Goal: Navigation & Orientation: Find specific page/section

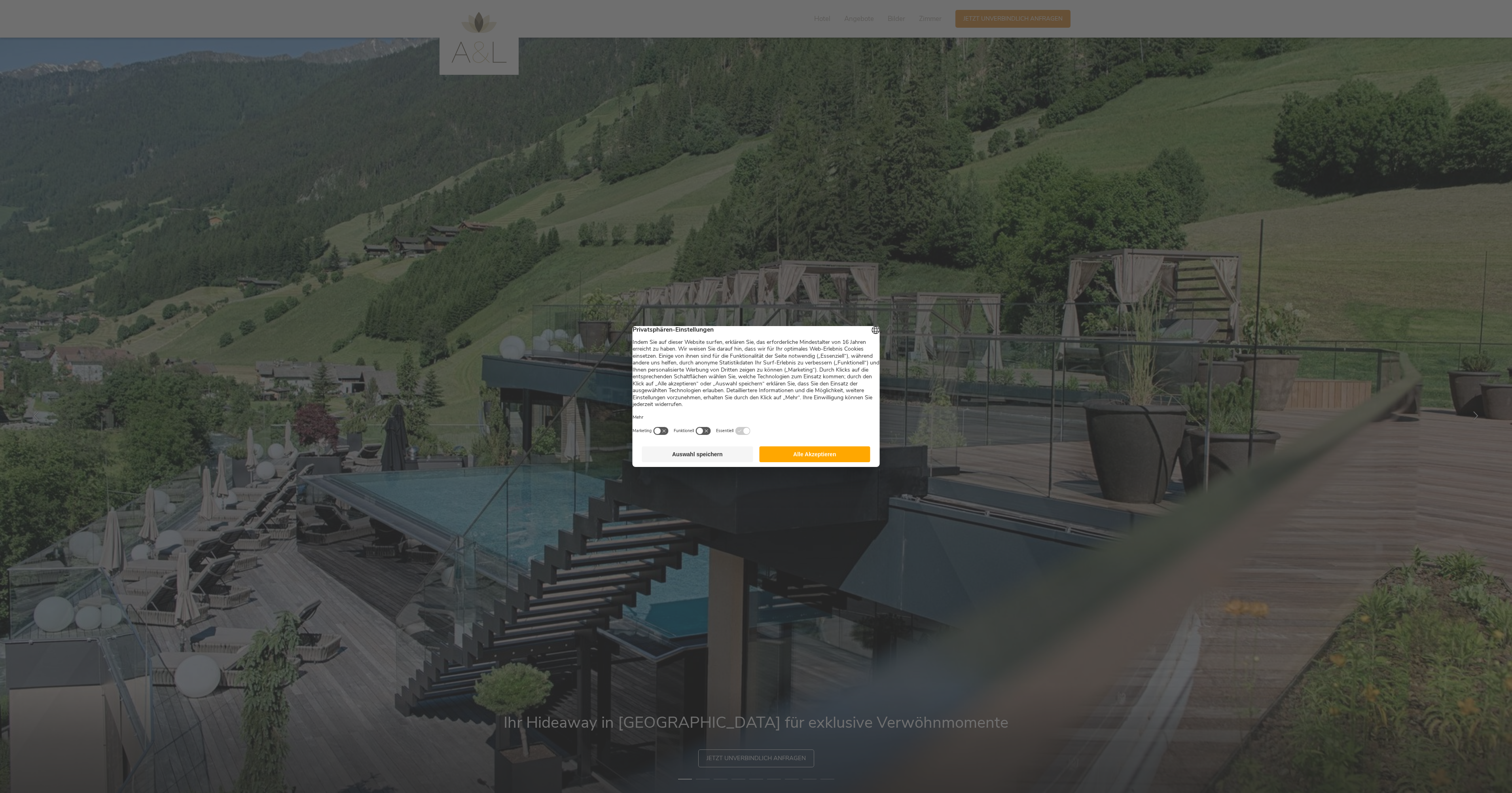
click at [714, 458] on button "Auswahl speichern" at bounding box center [697, 454] width 111 height 16
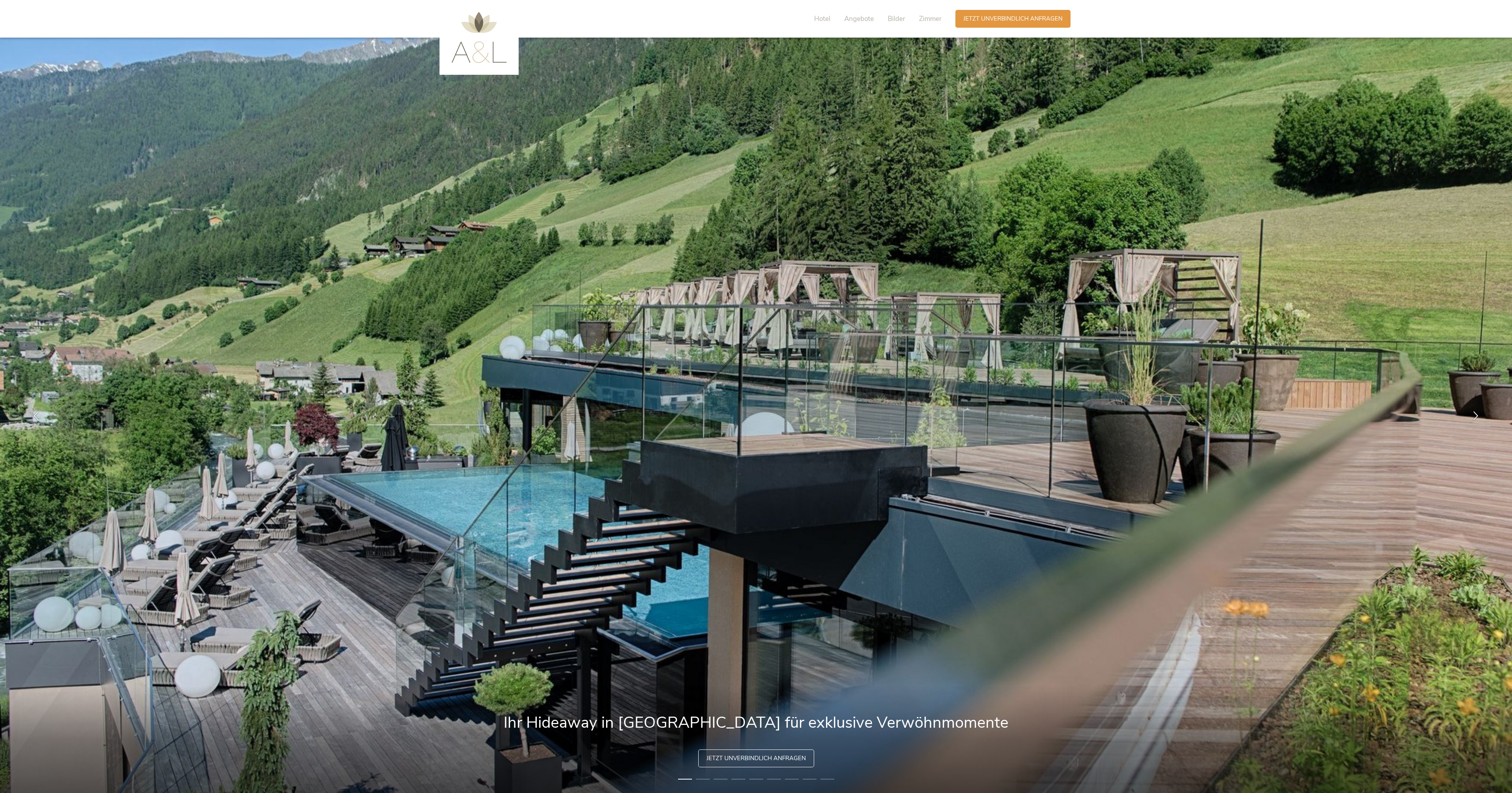
click at [862, 20] on span "Angebote" at bounding box center [859, 18] width 30 height 9
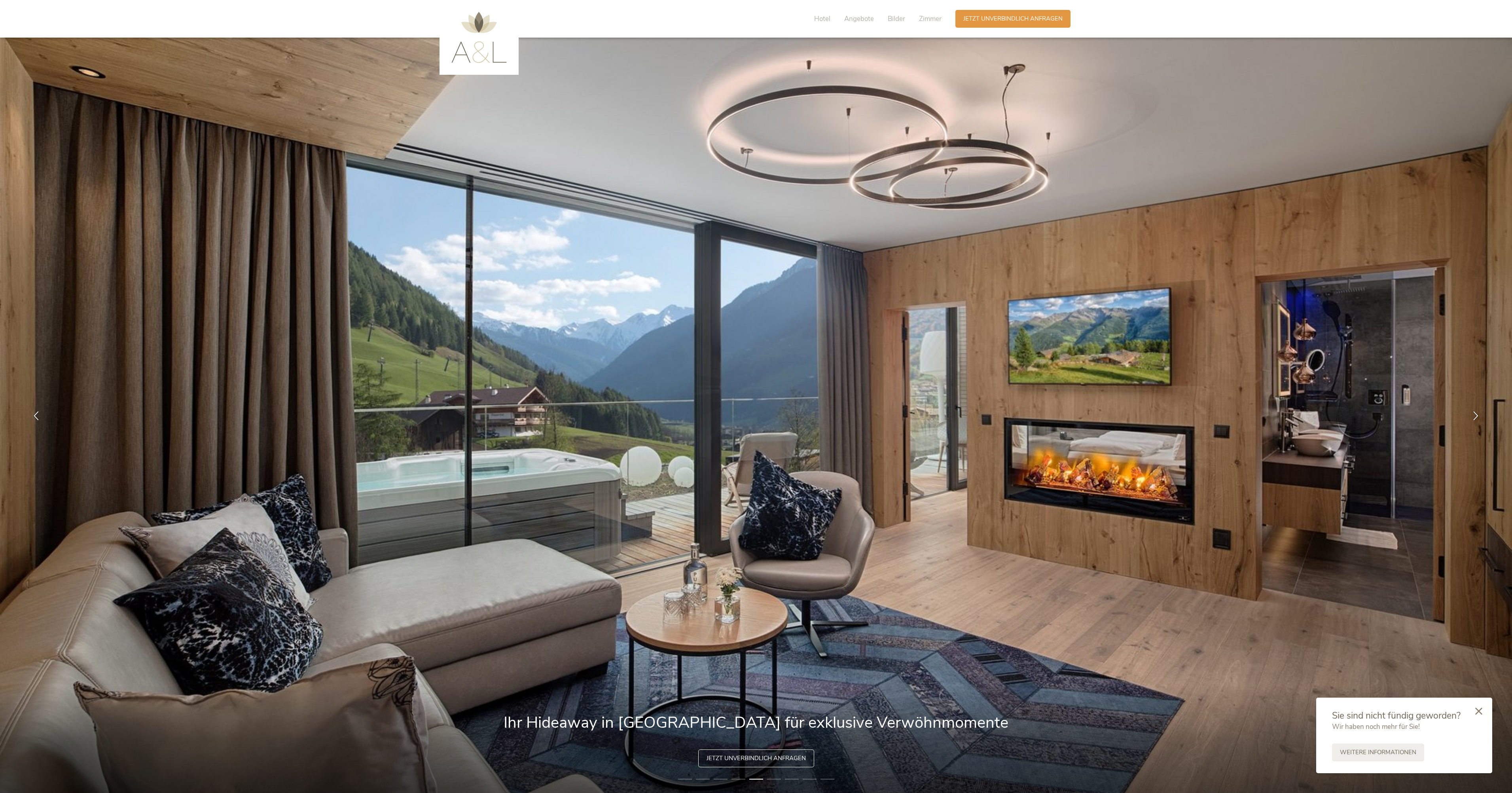
click at [457, 50] on img at bounding box center [479, 37] width 56 height 51
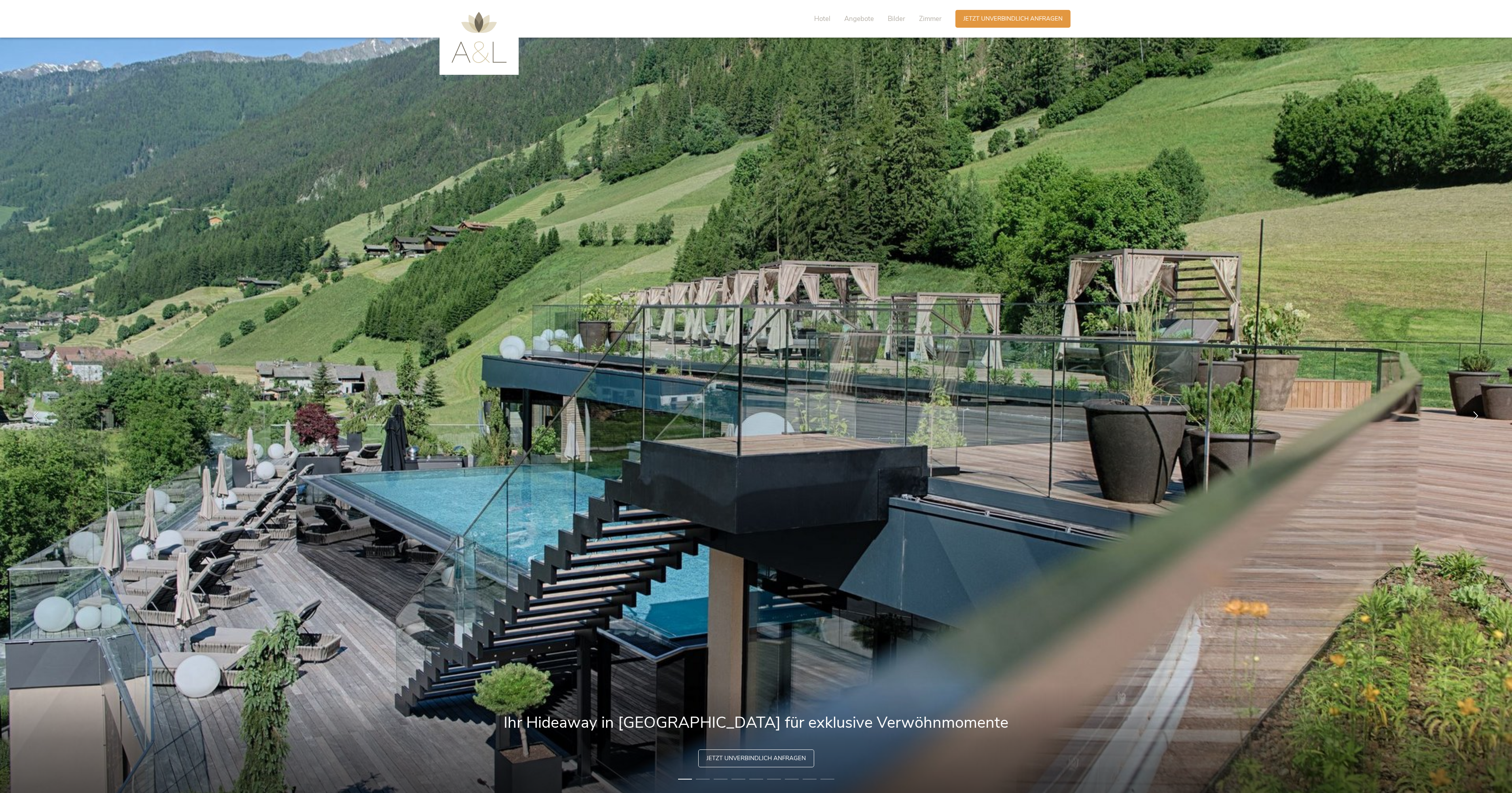
click at [827, 22] on span "Hotel" at bounding box center [822, 18] width 16 height 9
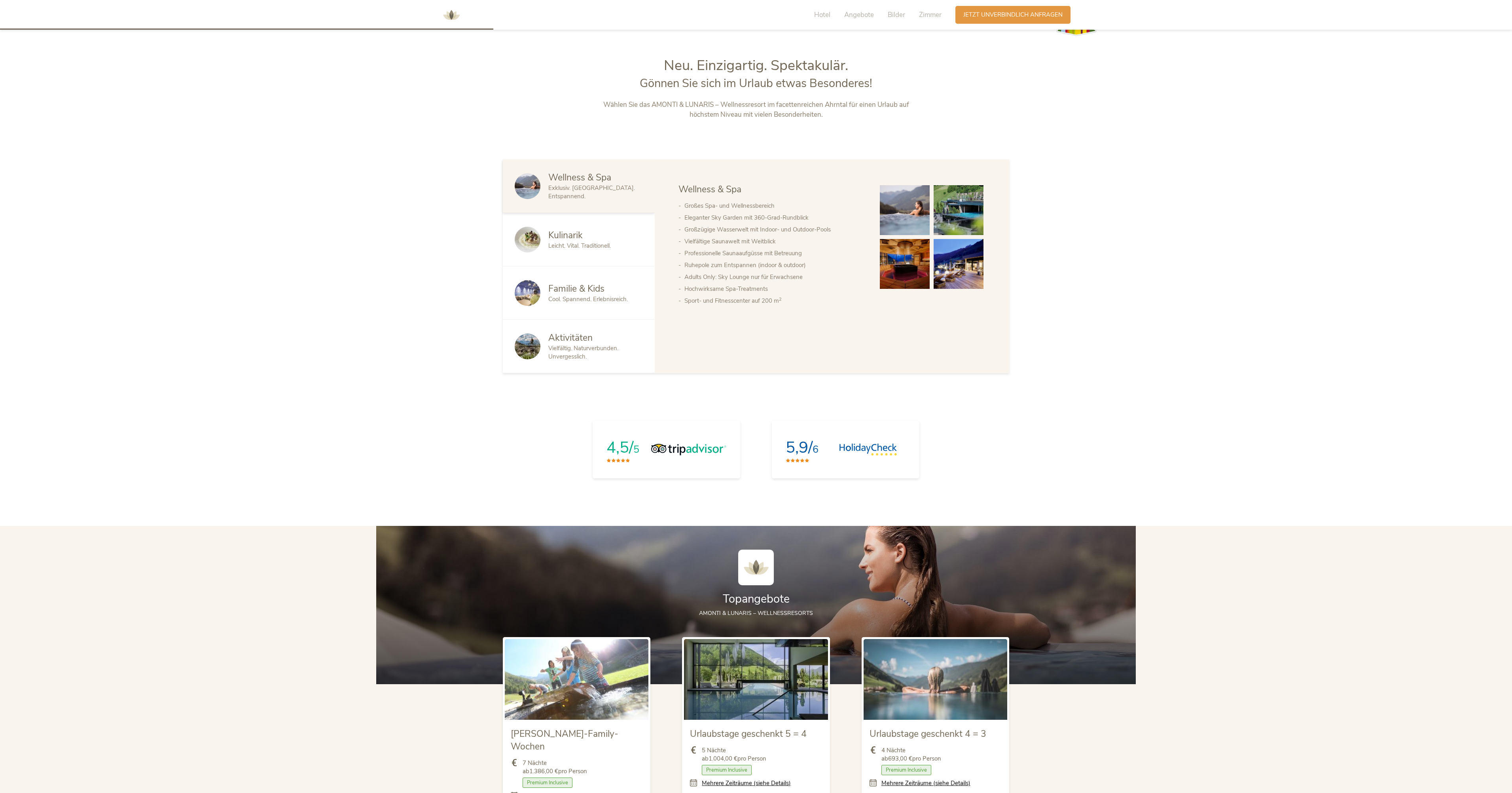
scroll to position [820, 0]
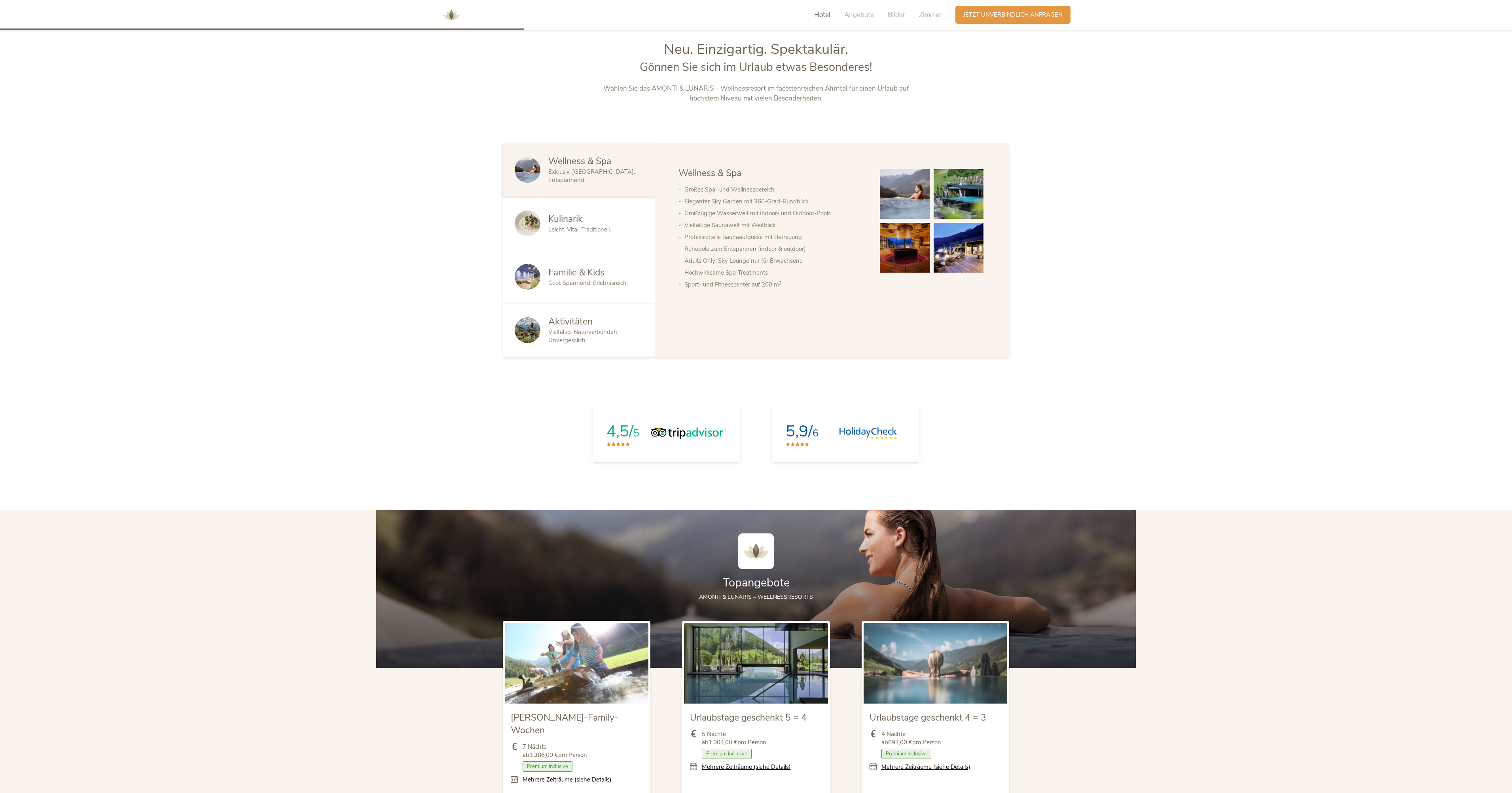
click at [577, 274] on span "Familie & Kids" at bounding box center [576, 272] width 56 height 12
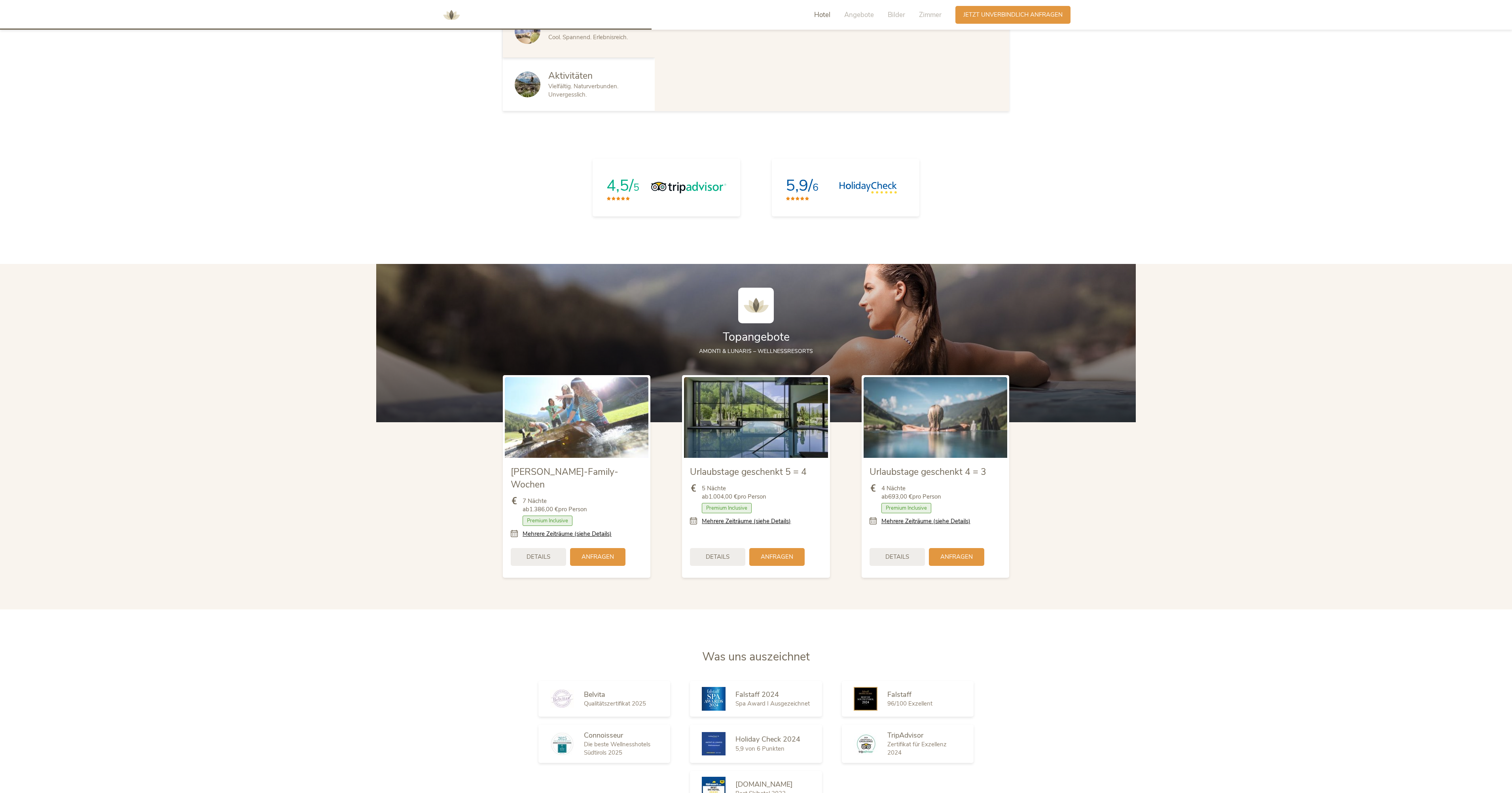
scroll to position [1334, 0]
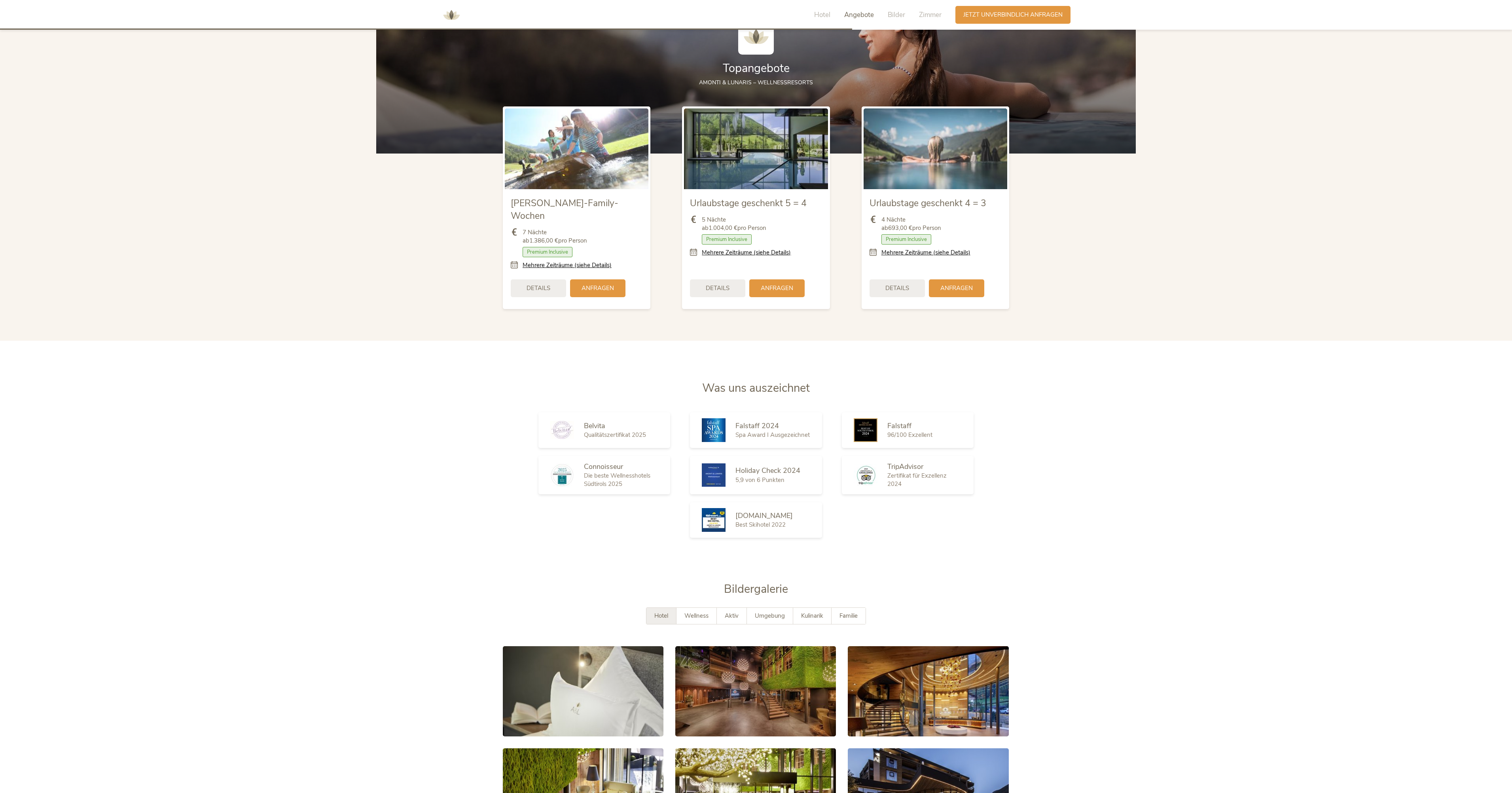
click at [855, 612] on span "Familie" at bounding box center [848, 616] width 18 height 8
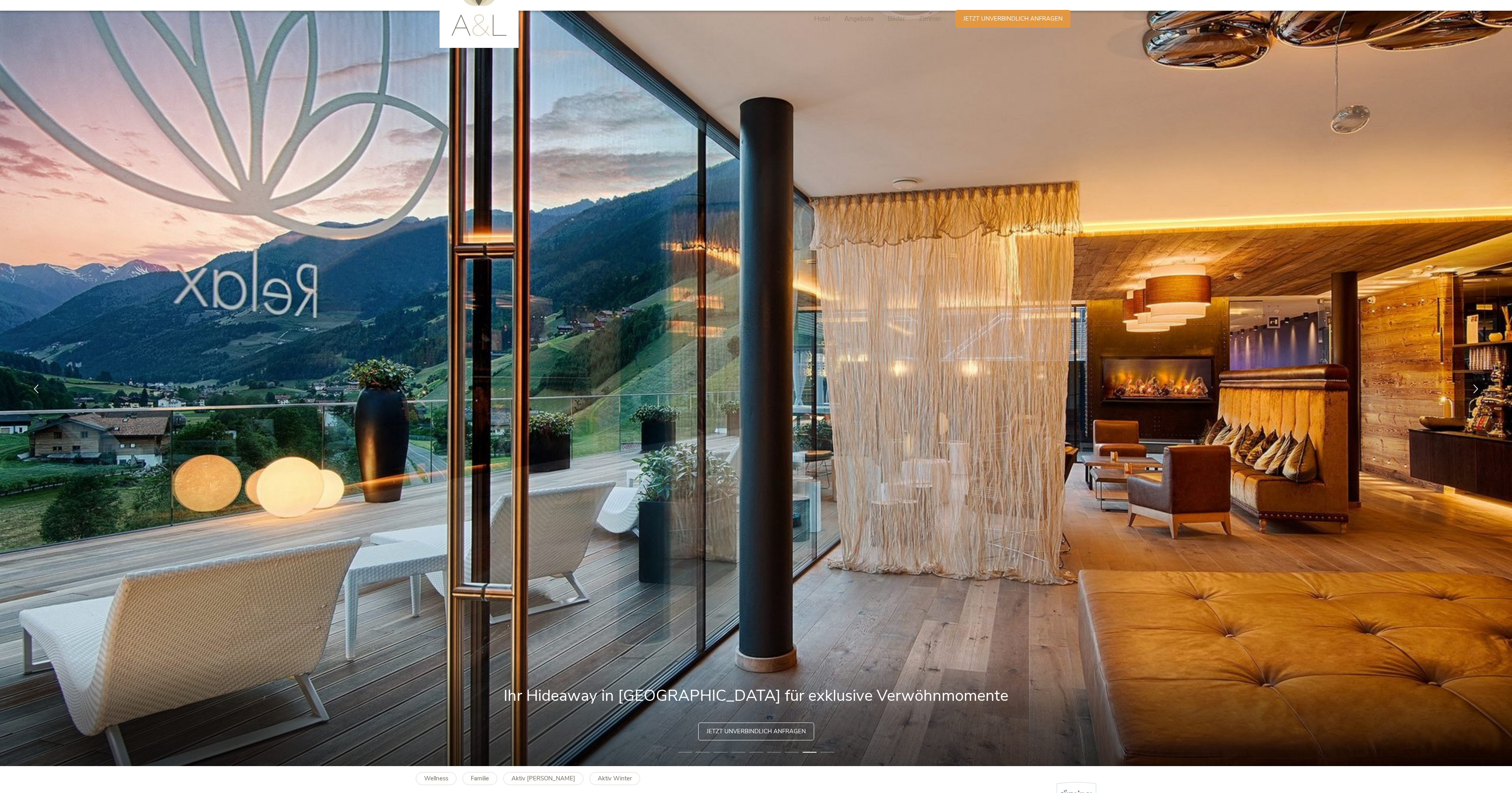
scroll to position [0, 0]
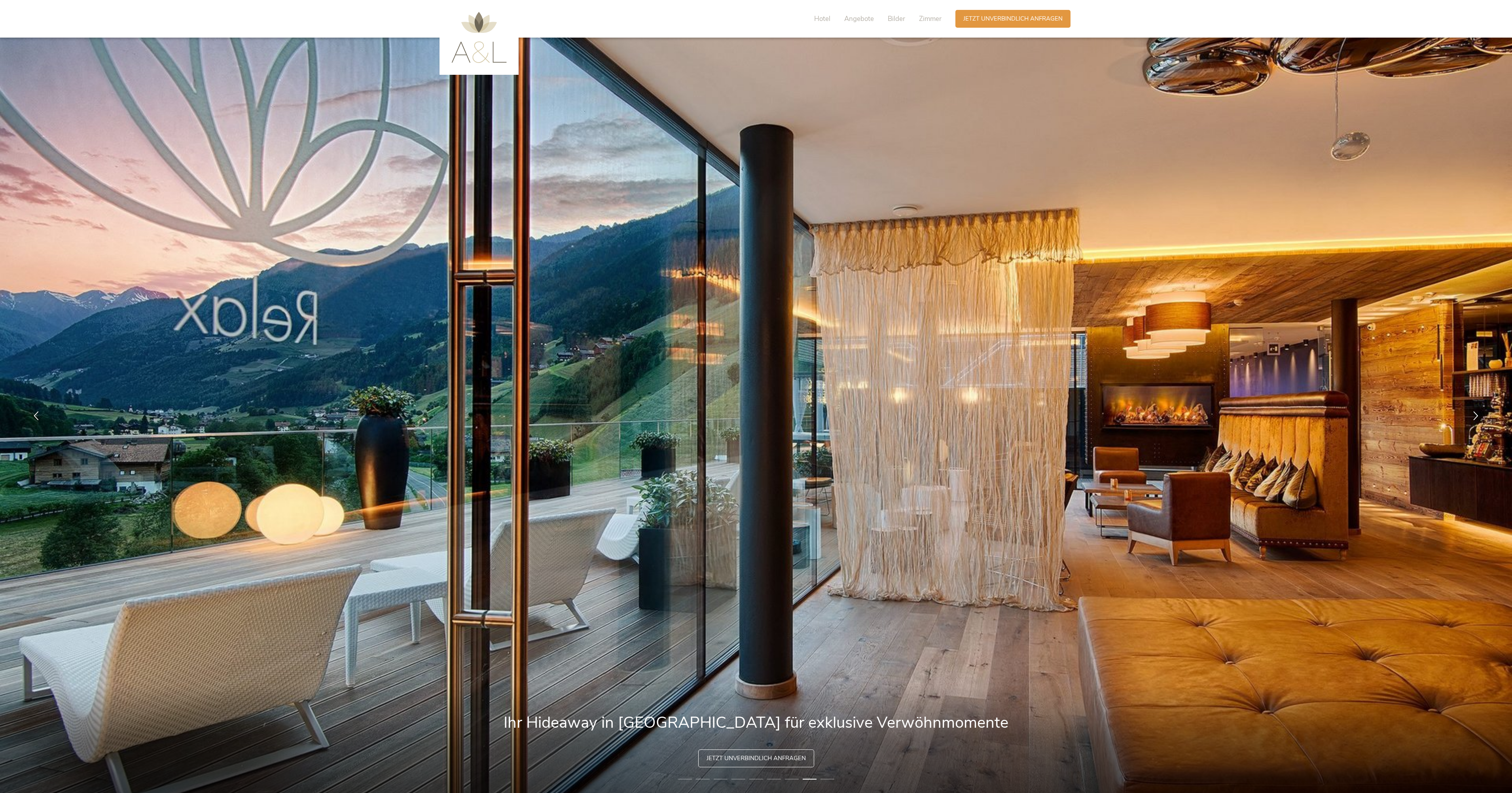
click at [850, 19] on span "Angebote" at bounding box center [859, 18] width 30 height 9
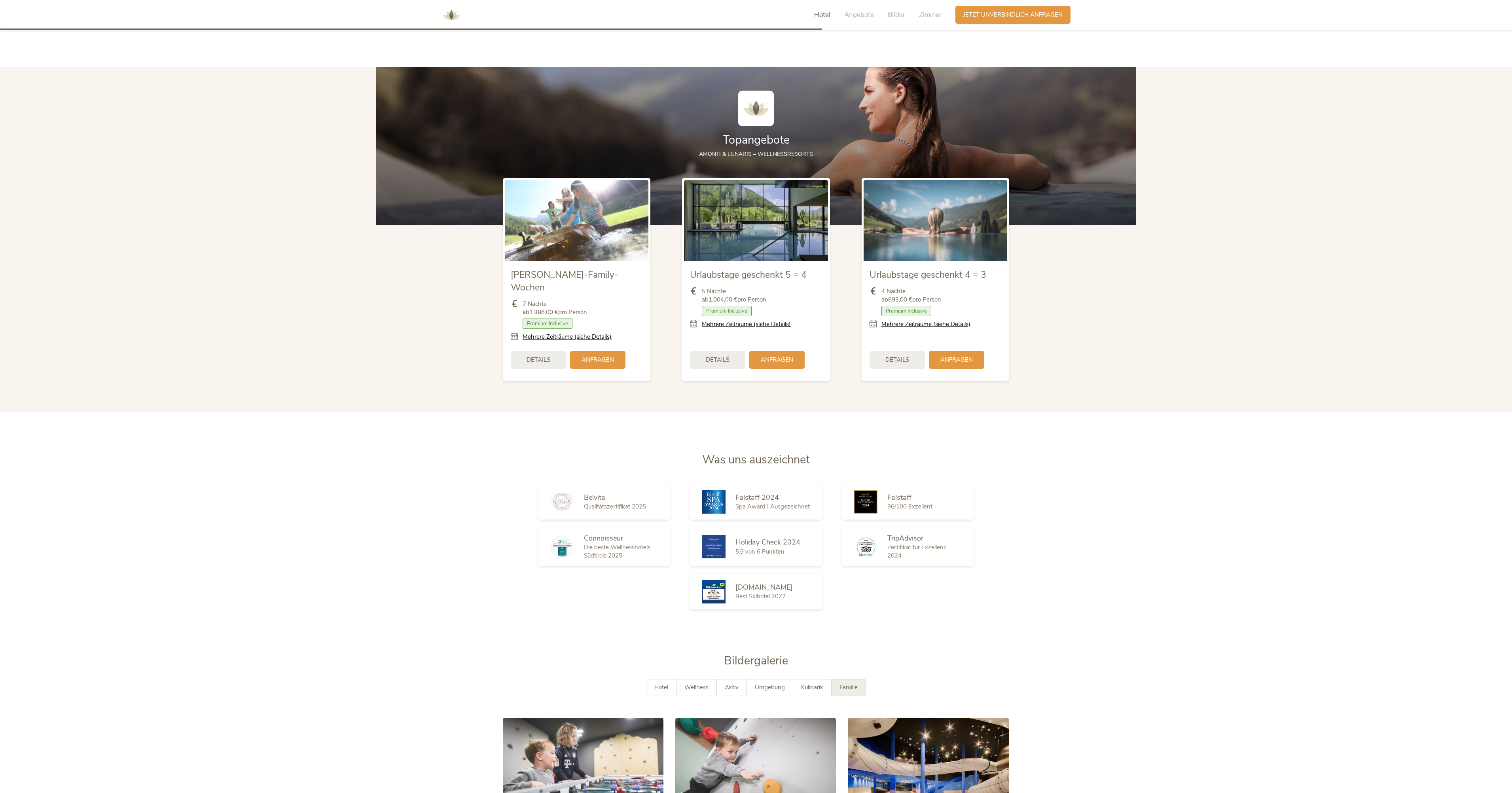
scroll to position [1290, 0]
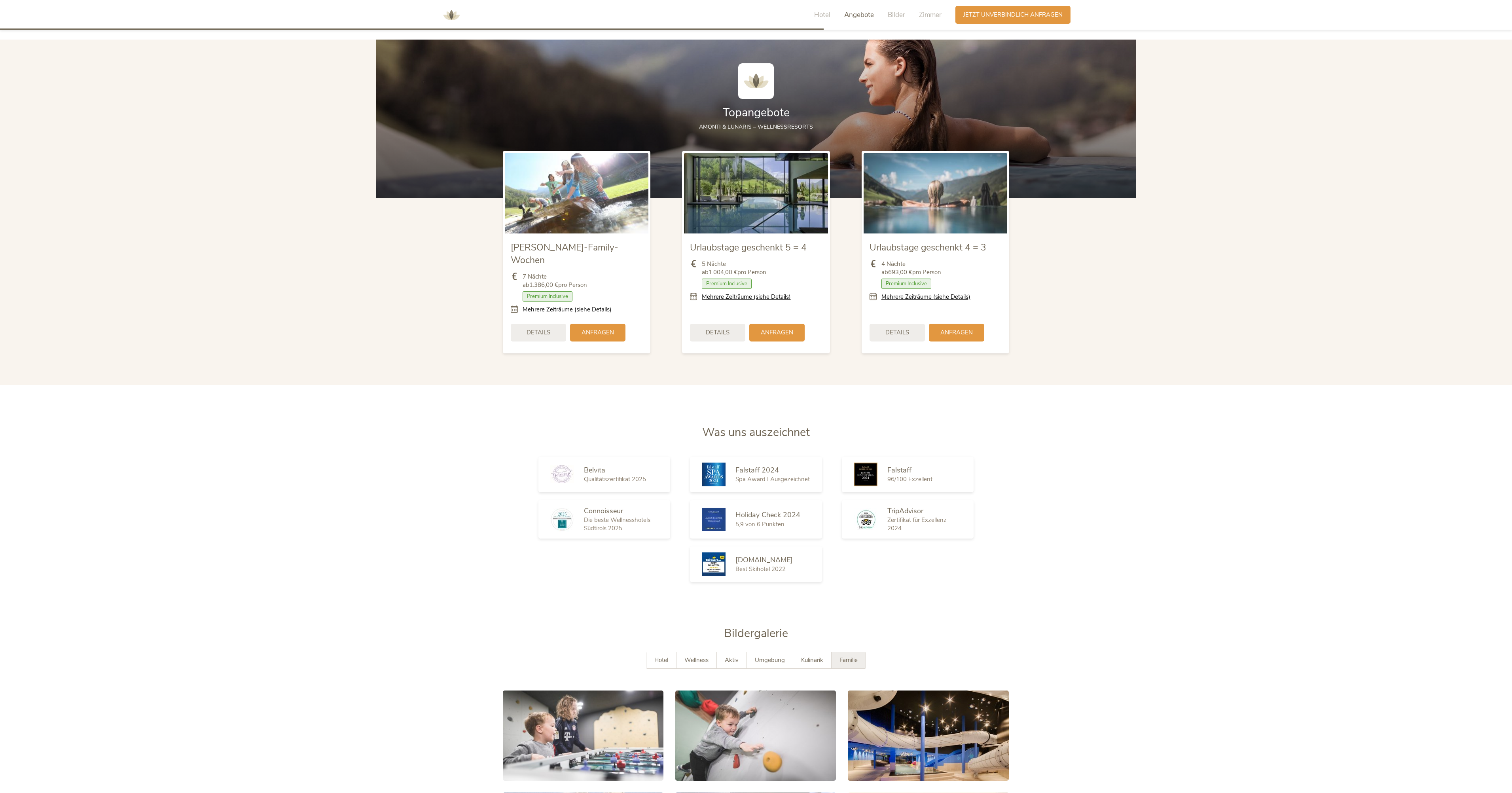
click at [829, 14] on span "Hotel" at bounding box center [822, 14] width 16 height 9
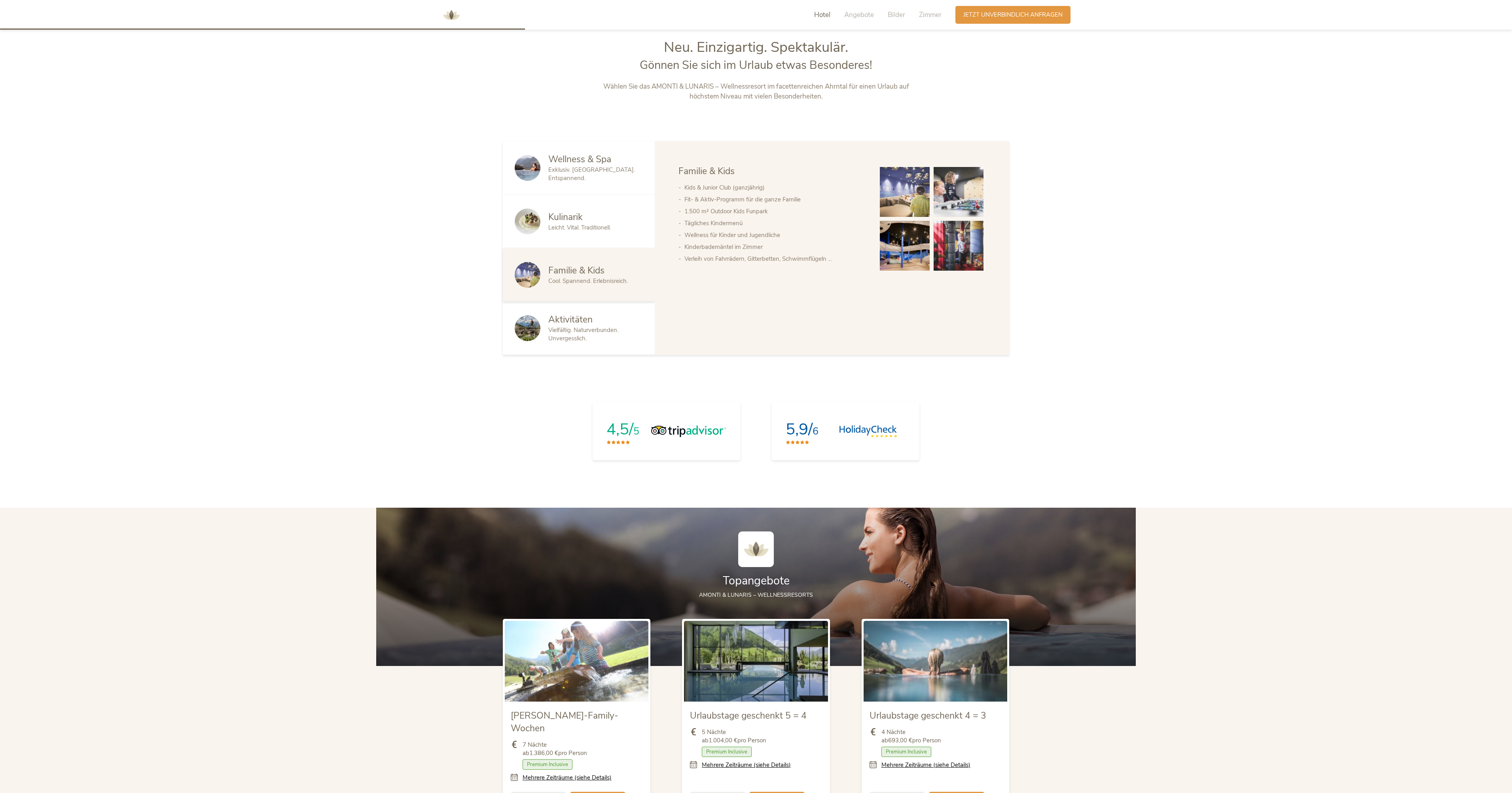
scroll to position [820, 0]
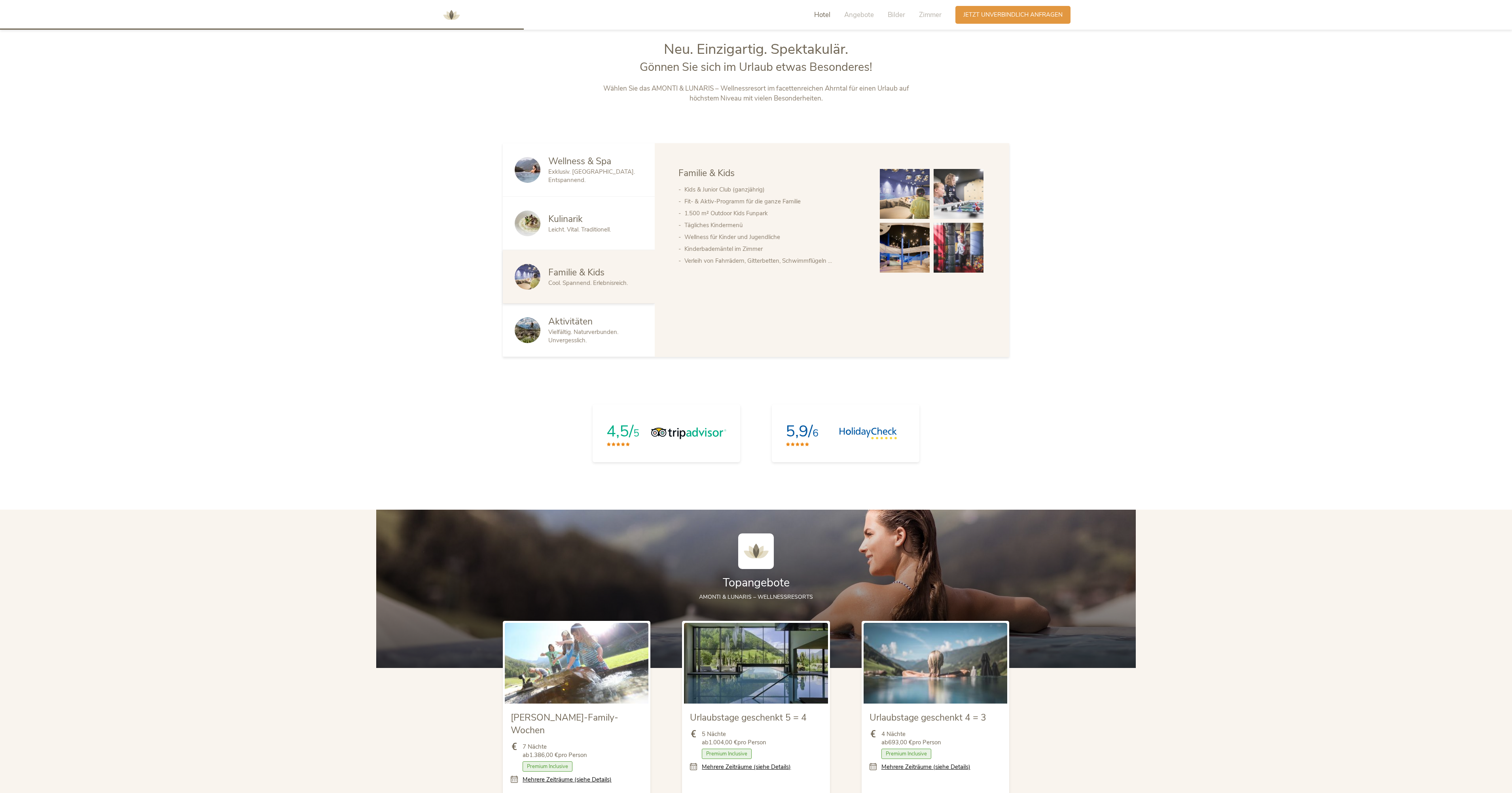
click at [595, 318] on div "Aktivitäten" at bounding box center [596, 322] width 95 height 13
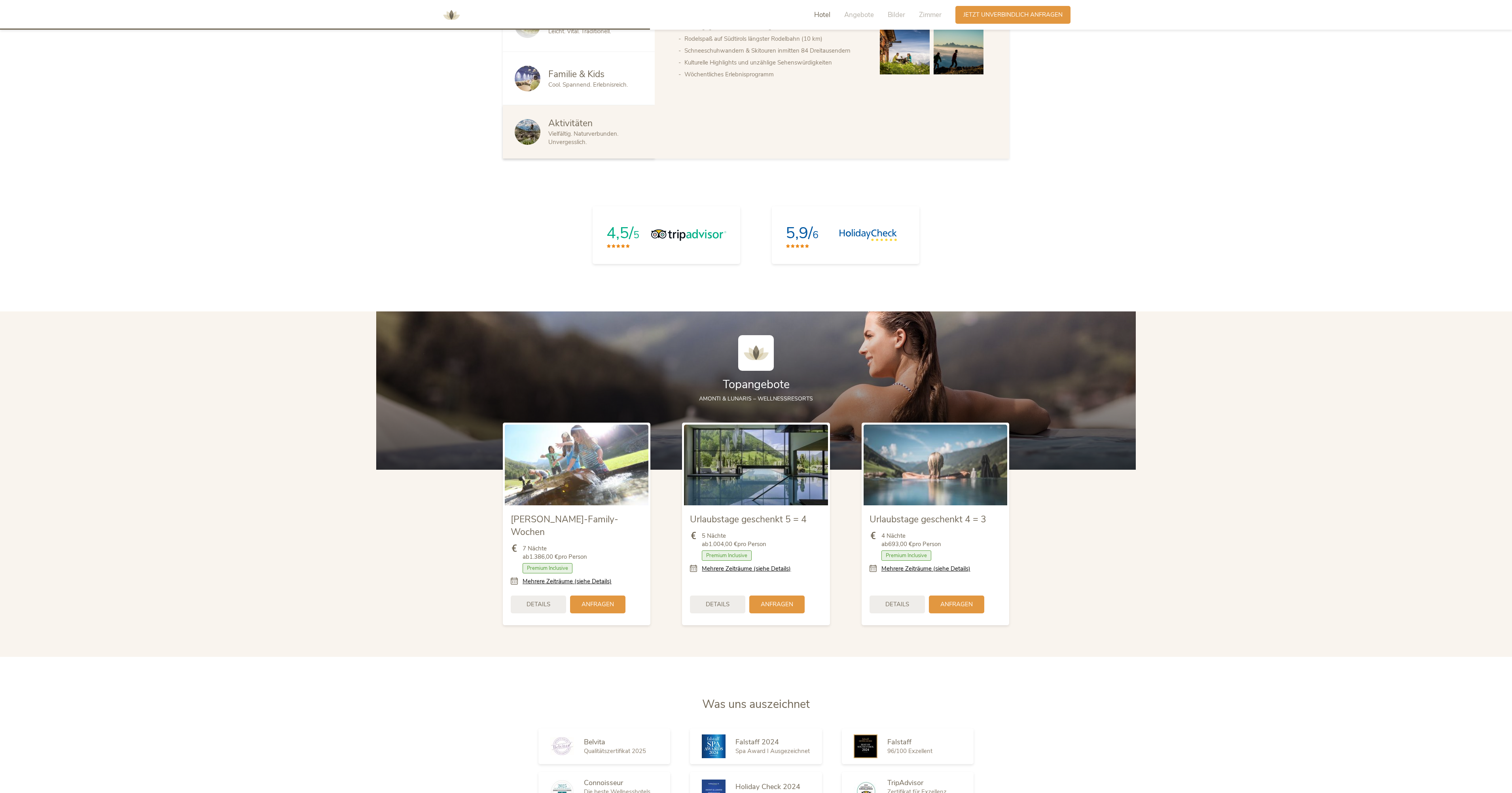
scroll to position [1018, 0]
click at [925, 16] on span "Zimmer" at bounding box center [930, 14] width 22 height 9
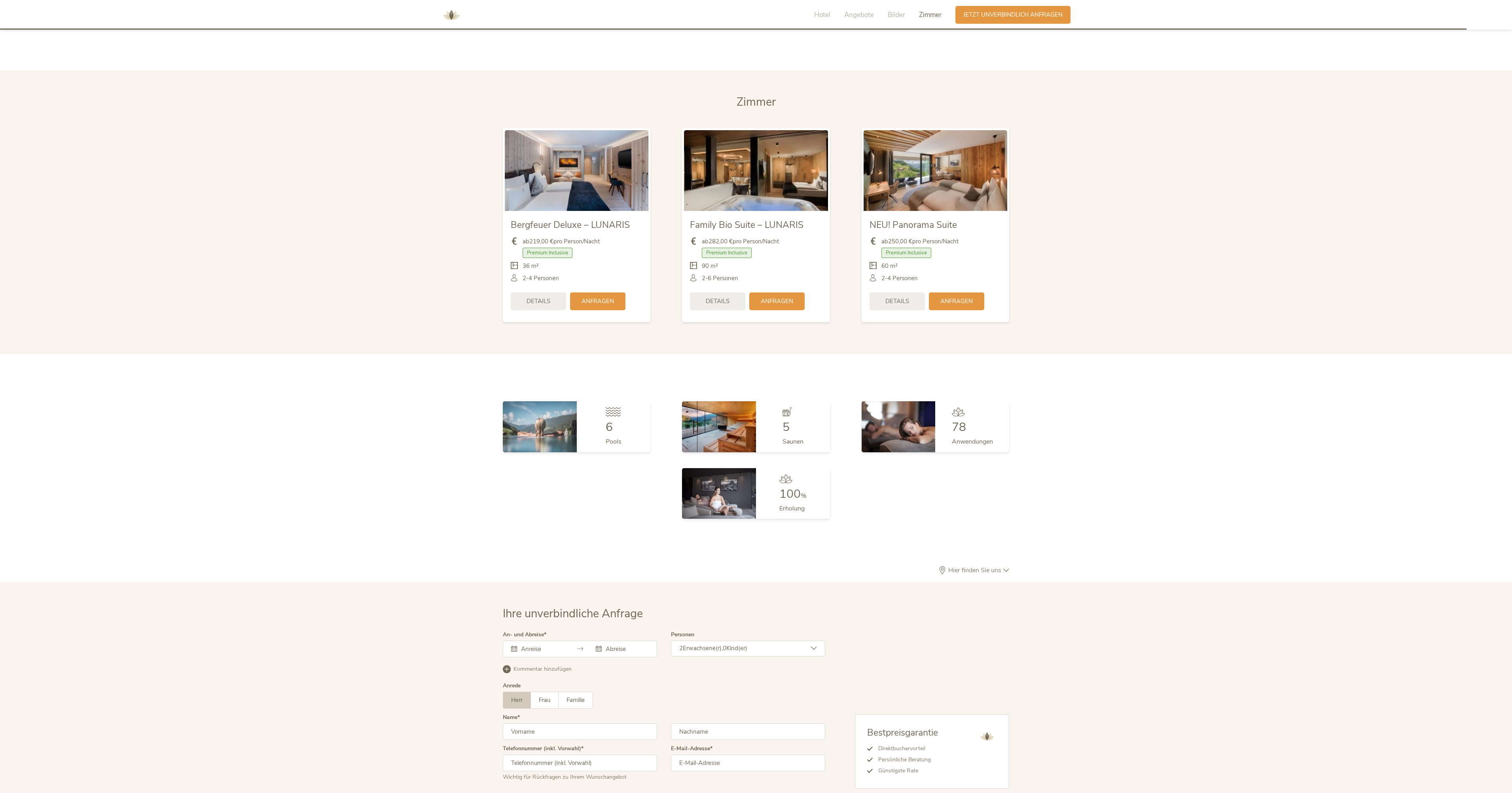
scroll to position [2296, 0]
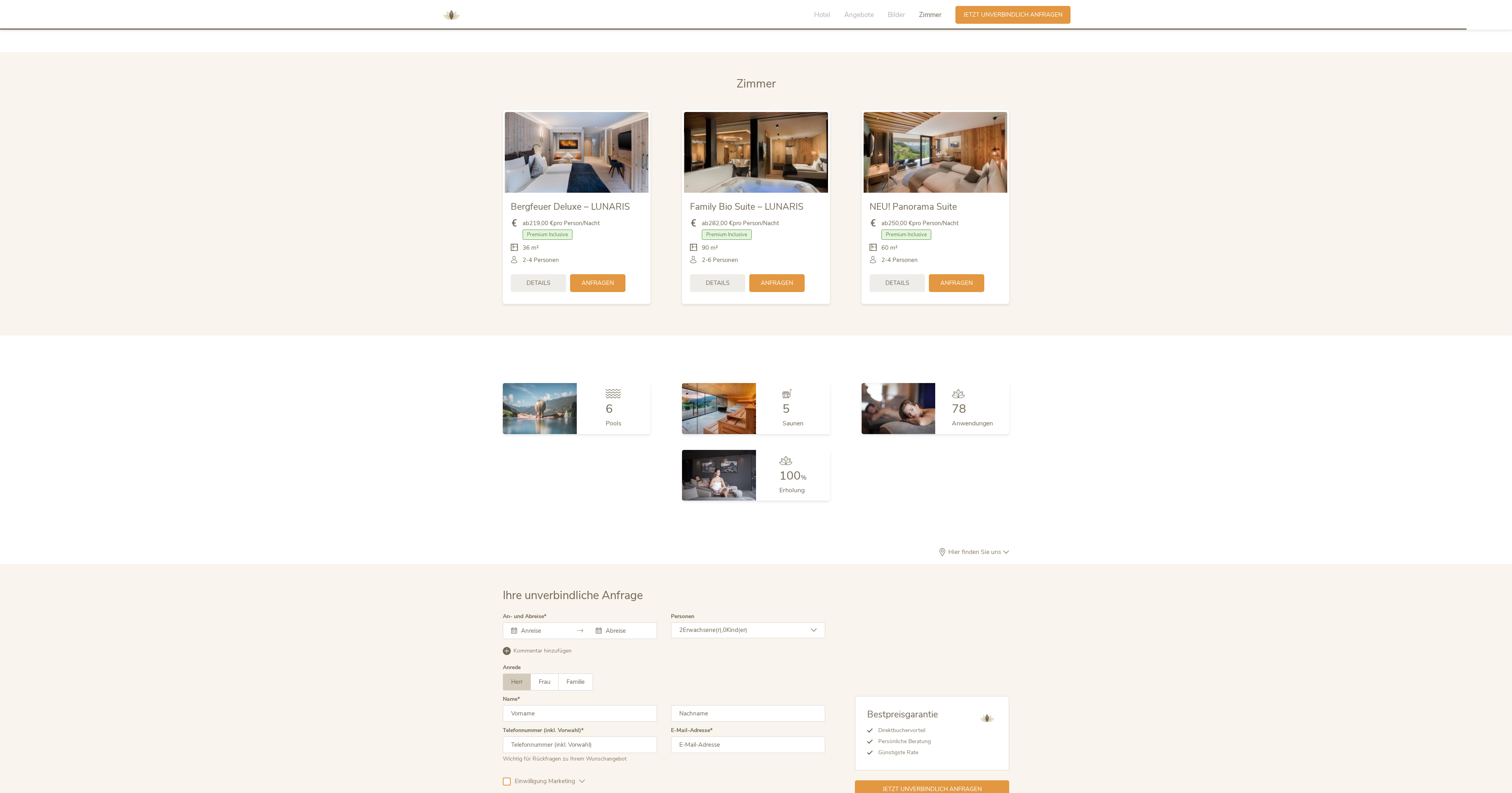
click at [823, 17] on span "Hotel" at bounding box center [822, 14] width 16 height 9
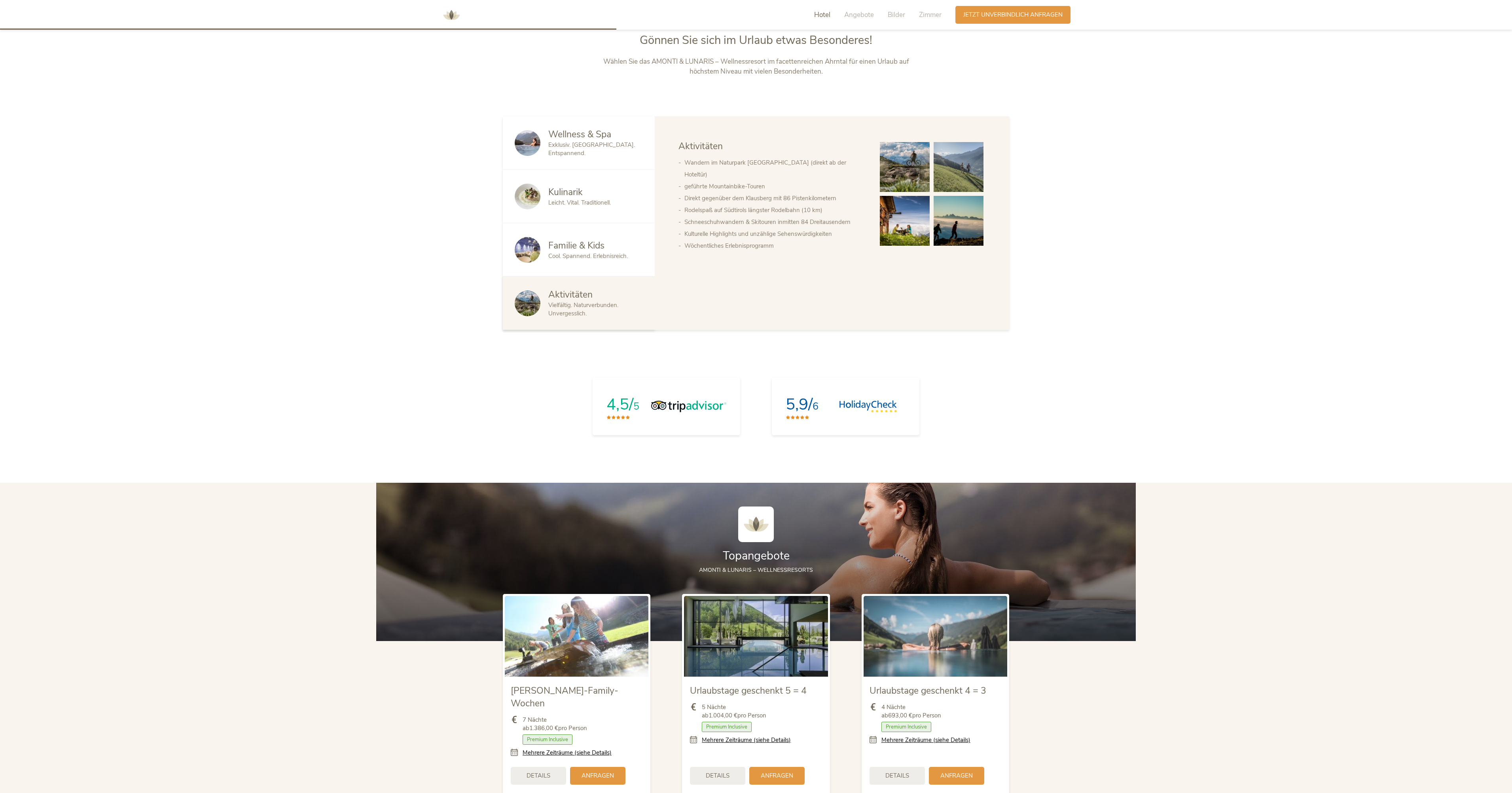
scroll to position [820, 0]
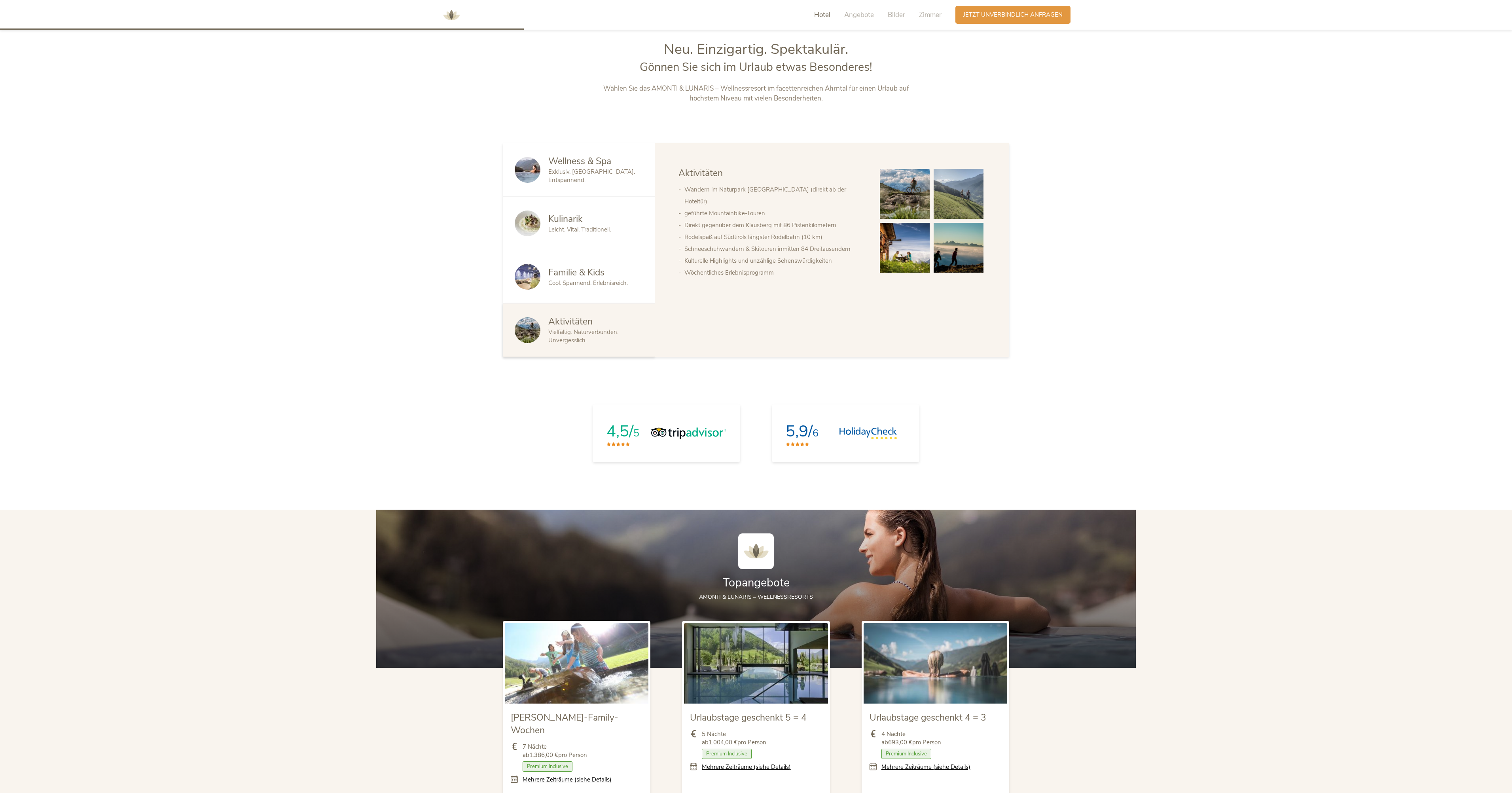
click at [571, 164] on span "Wellness & Spa" at bounding box center [580, 161] width 63 height 12
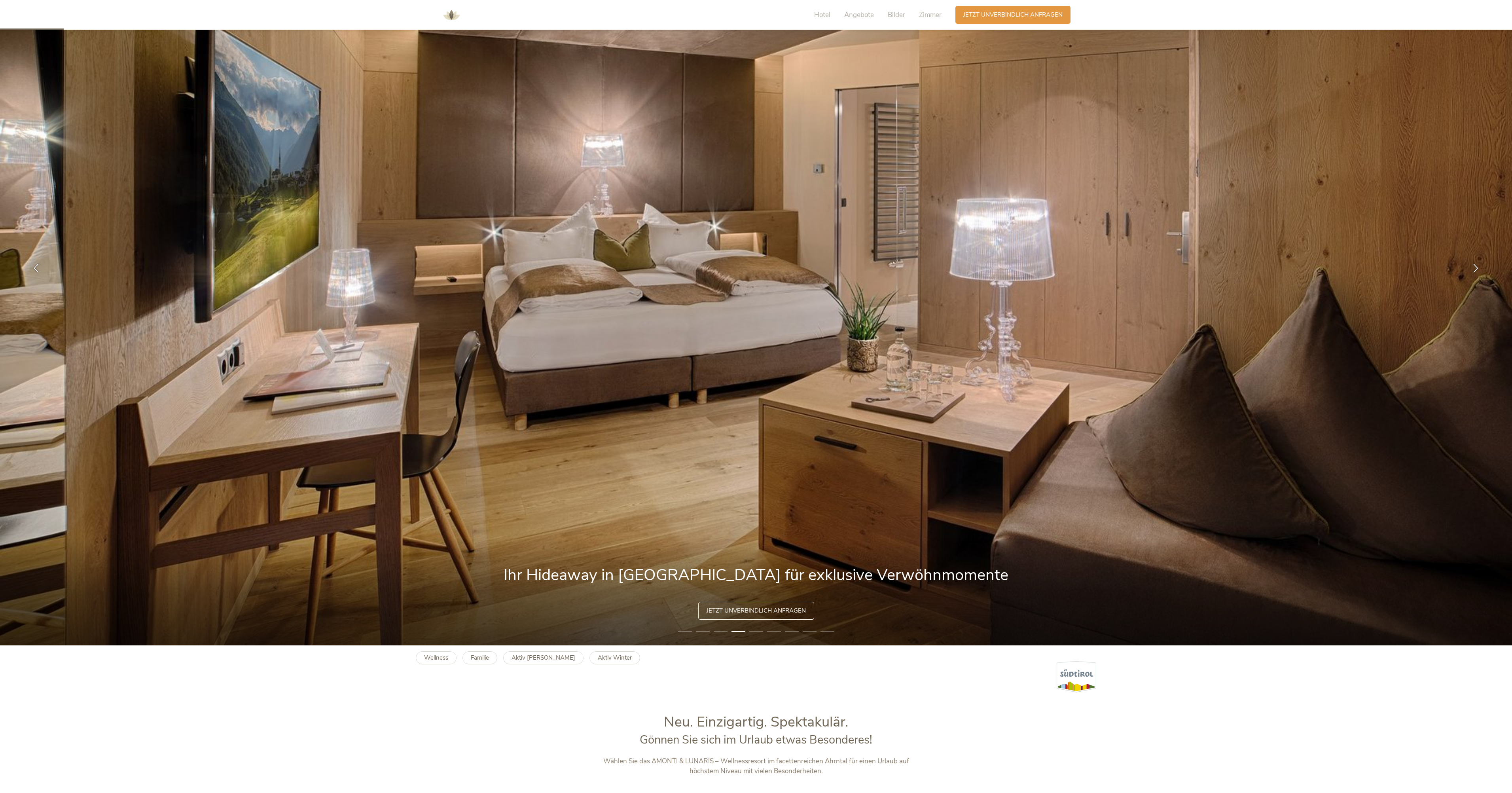
scroll to position [0, 0]
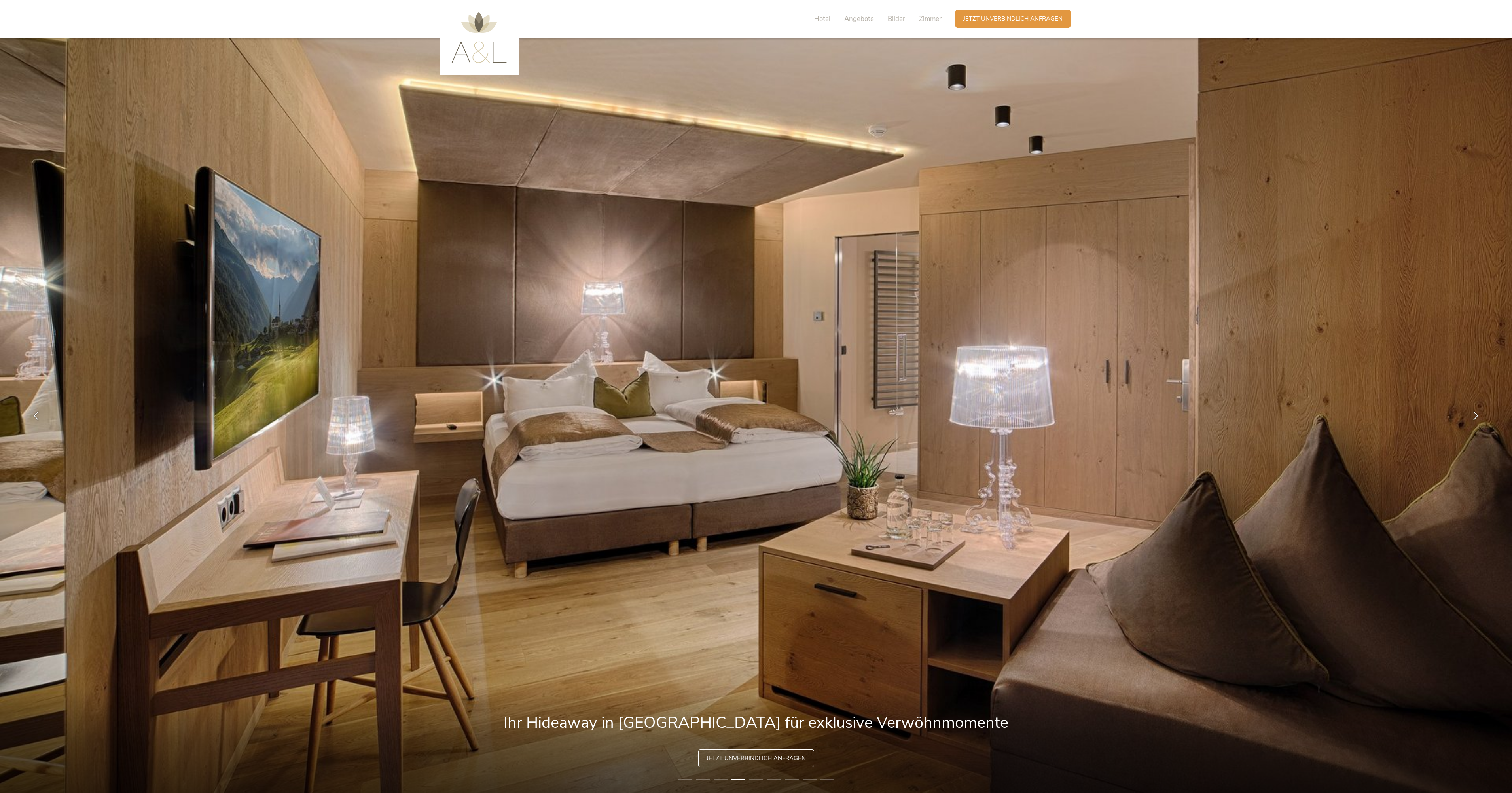
click at [465, 58] on img at bounding box center [479, 37] width 56 height 51
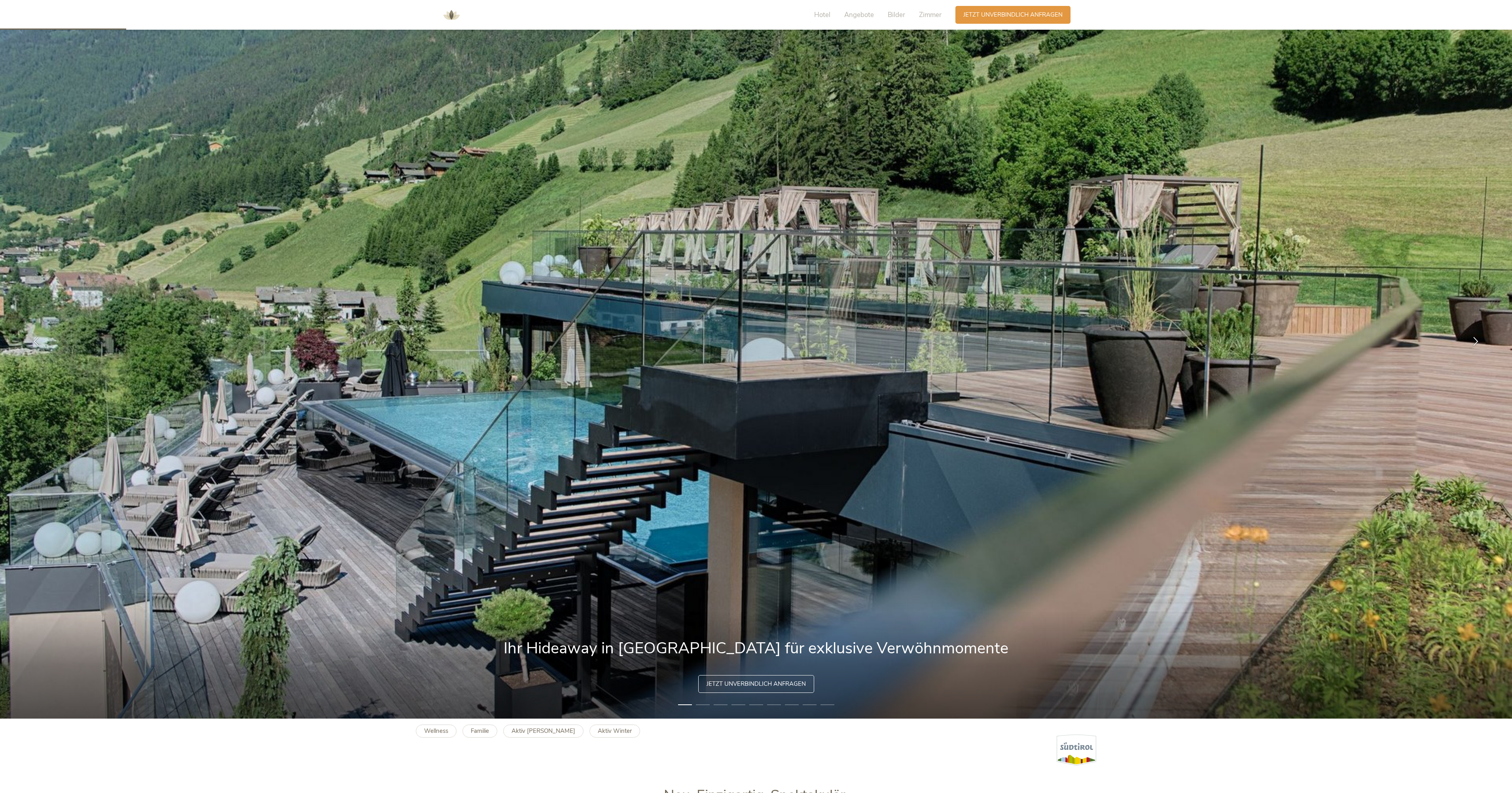
scroll to position [198, 0]
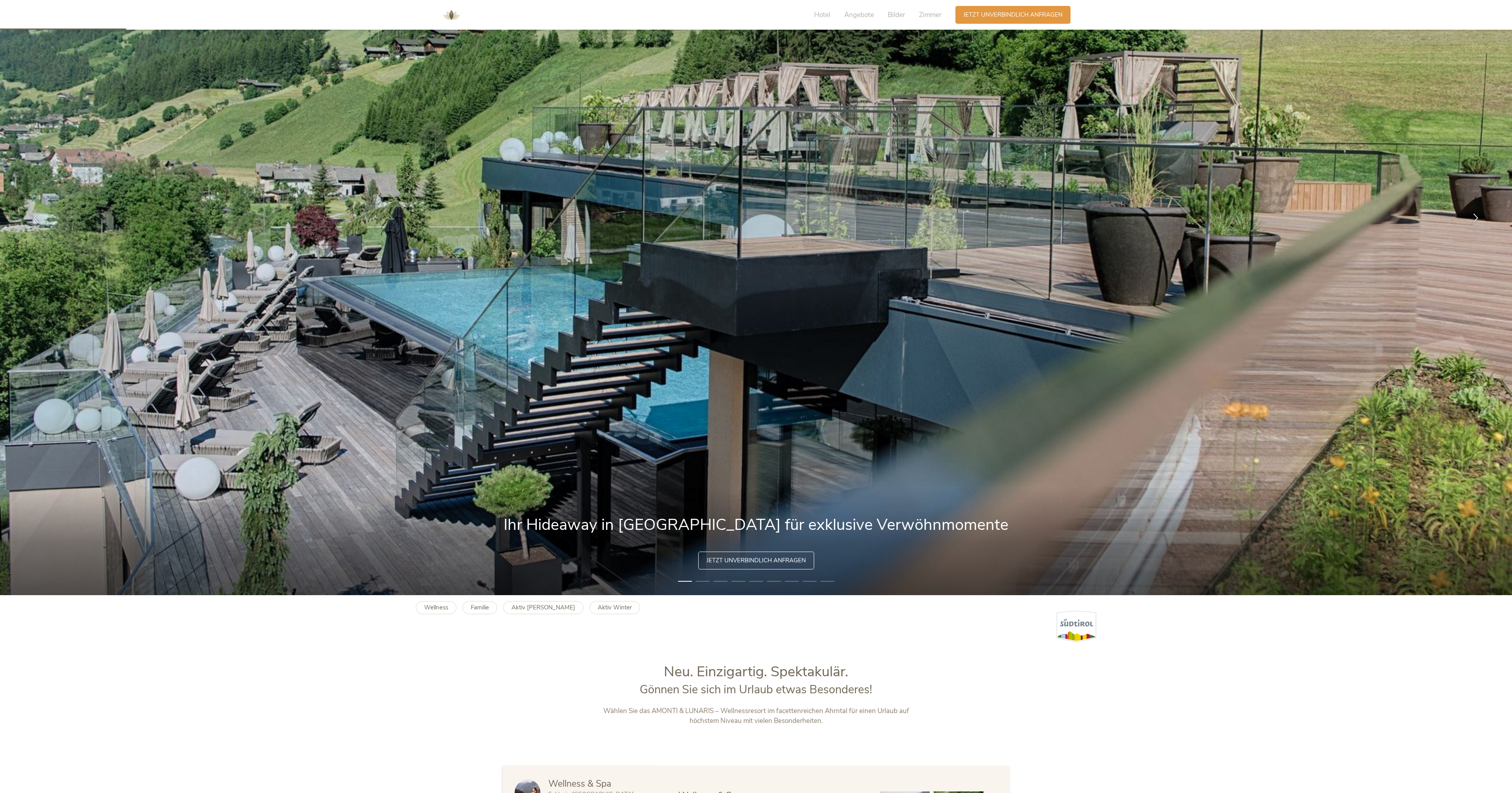
click at [473, 607] on b "Familie" at bounding box center [479, 607] width 18 height 8
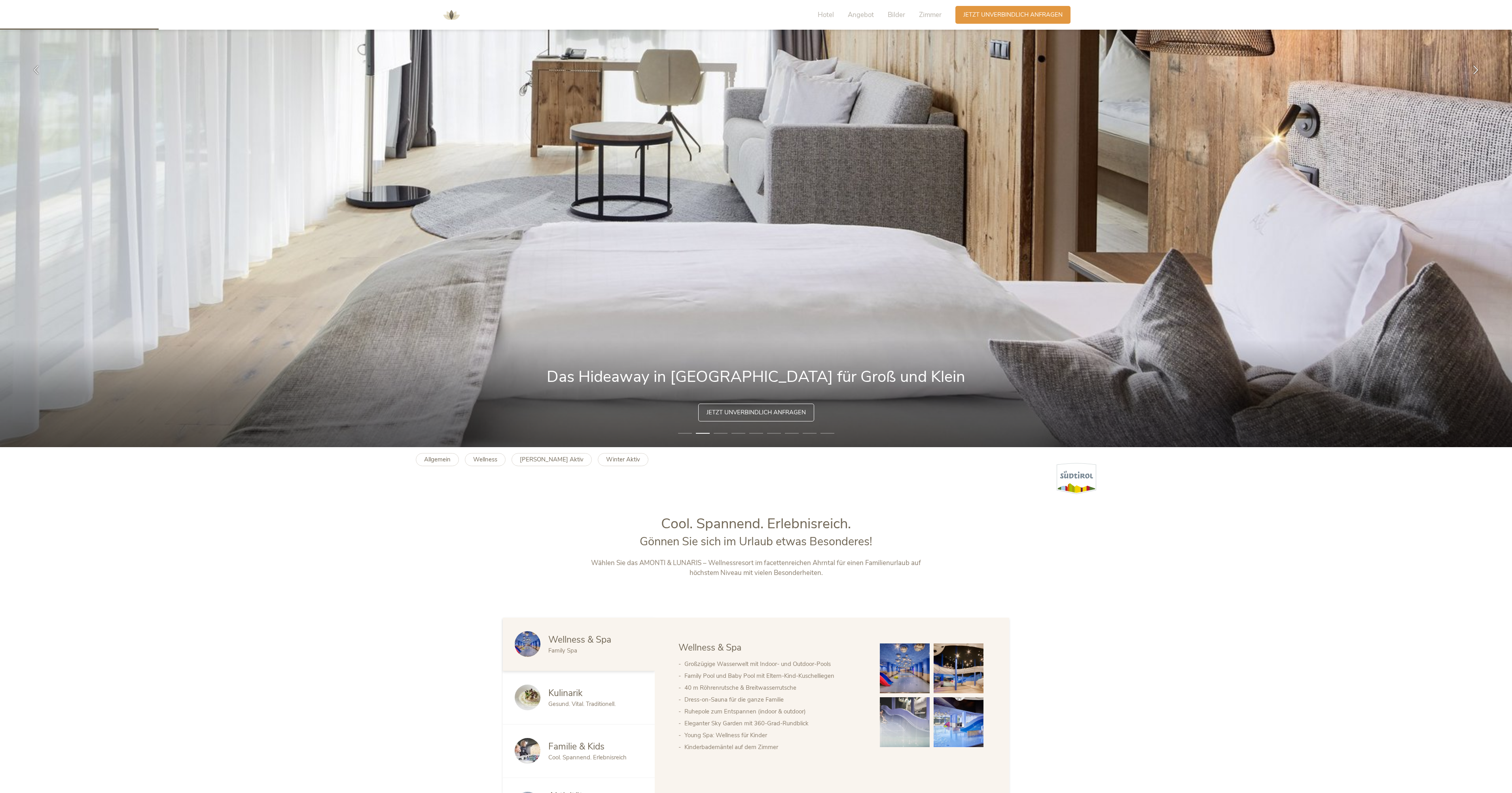
scroll to position [356, 0]
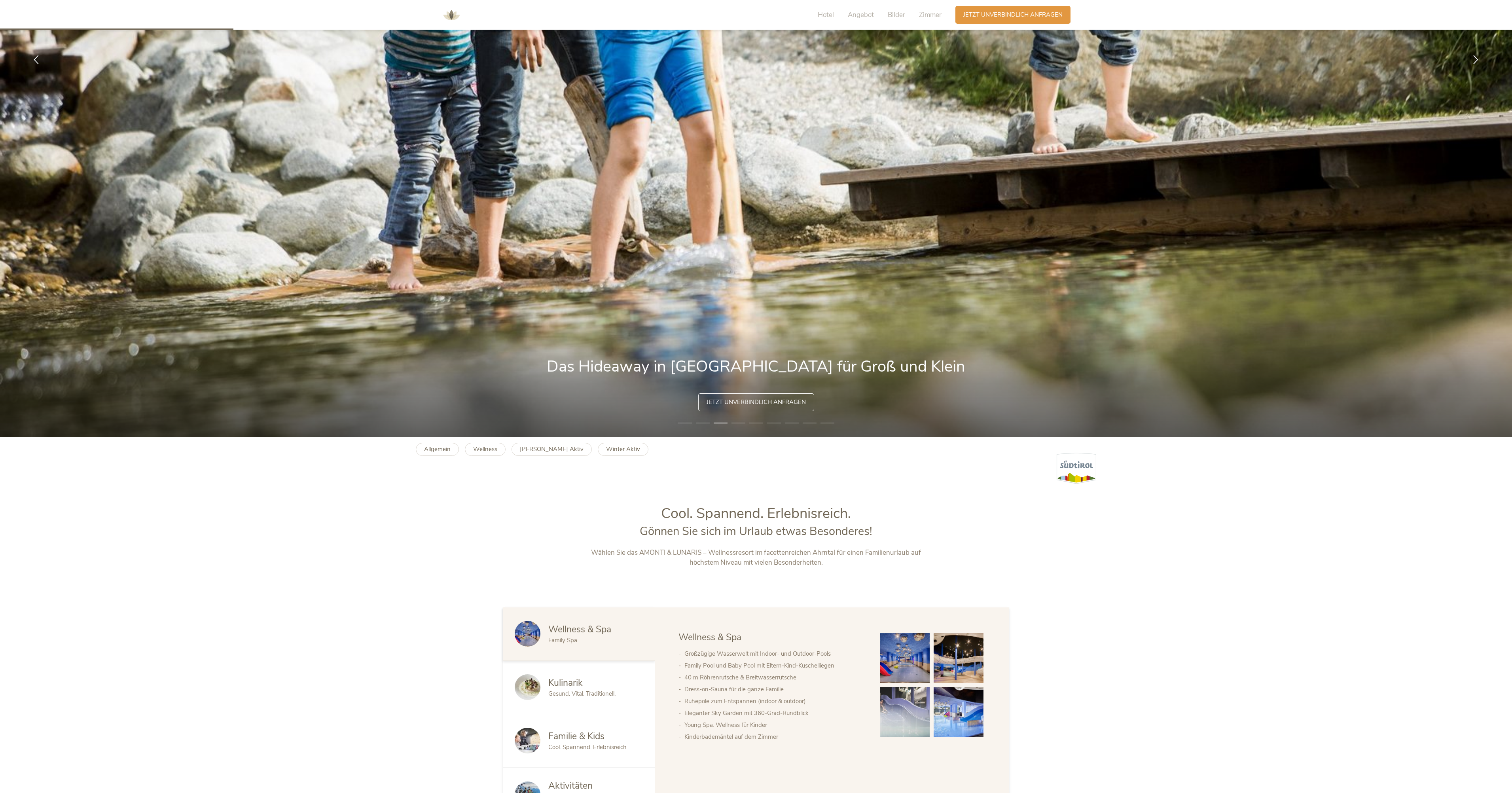
click at [450, 446] on b "Allgemein" at bounding box center [437, 449] width 26 height 8
